Goal: Navigation & Orientation: Find specific page/section

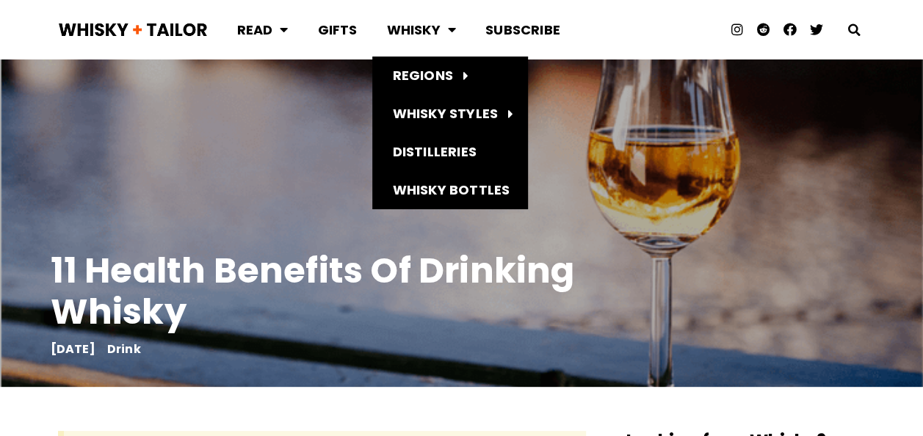
click at [411, 26] on link "Whisky" at bounding box center [421, 29] width 98 height 39
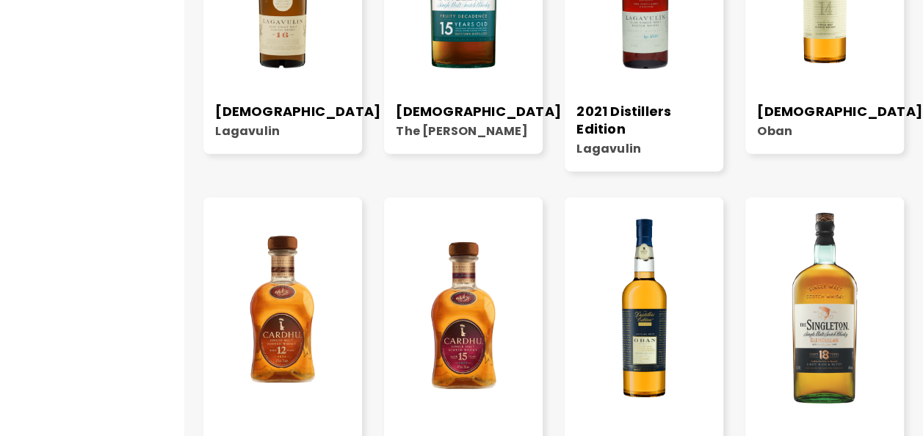
scroll to position [1768, 0]
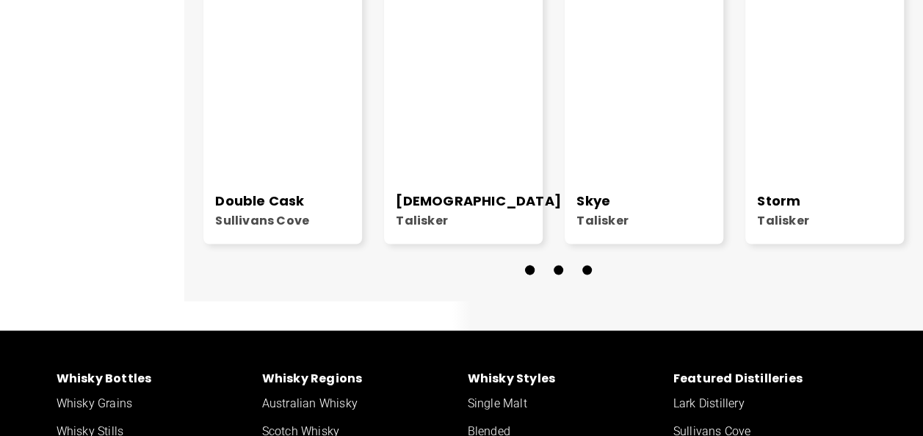
scroll to position [3899, 0]
